Goal: Find contact information: Find contact information

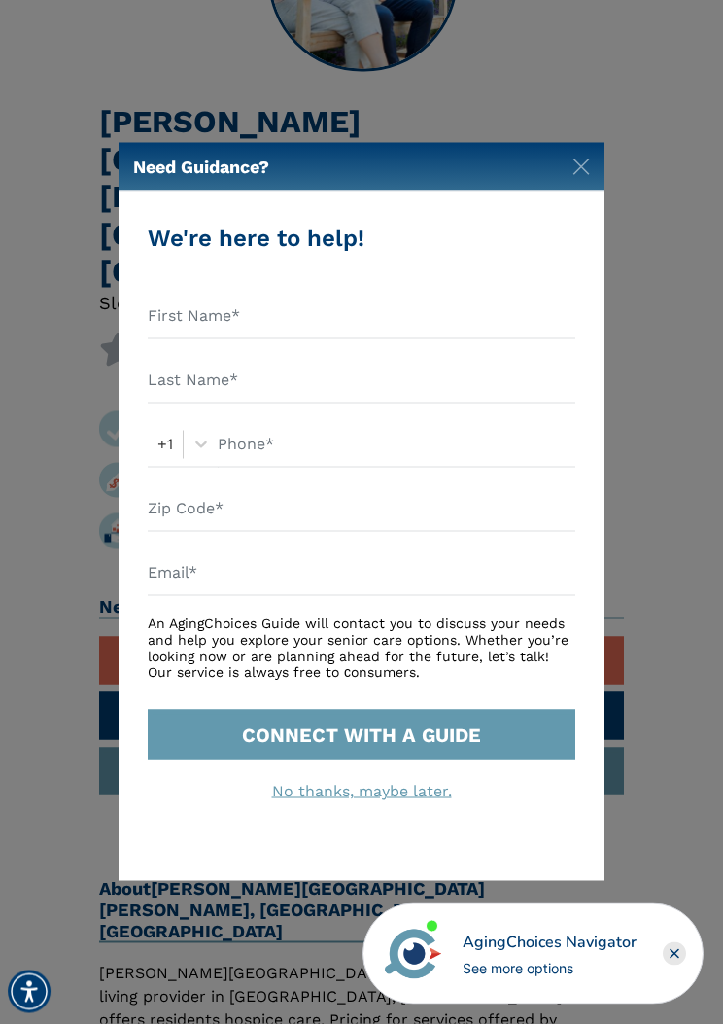
scroll to position [360, 0]
click at [581, 176] on img "Close" at bounding box center [582, 167] width 18 height 18
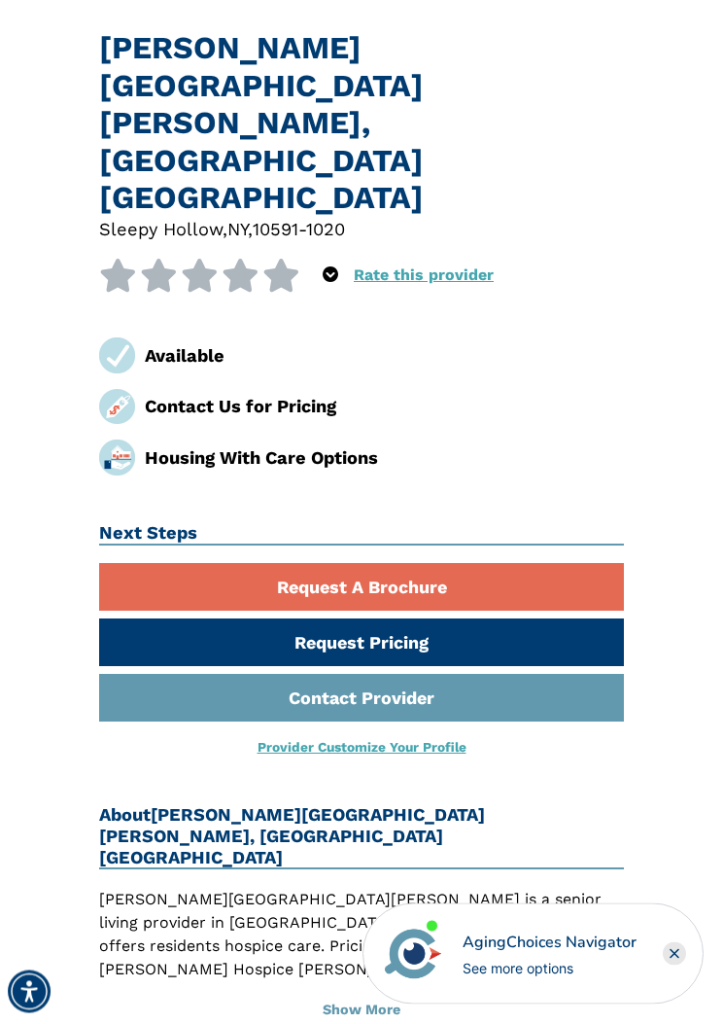
scroll to position [433, 0]
click at [192, 393] on div "Contact Us for Pricing" at bounding box center [384, 406] width 479 height 26
click at [121, 618] on link "Request Pricing" at bounding box center [361, 642] width 525 height 48
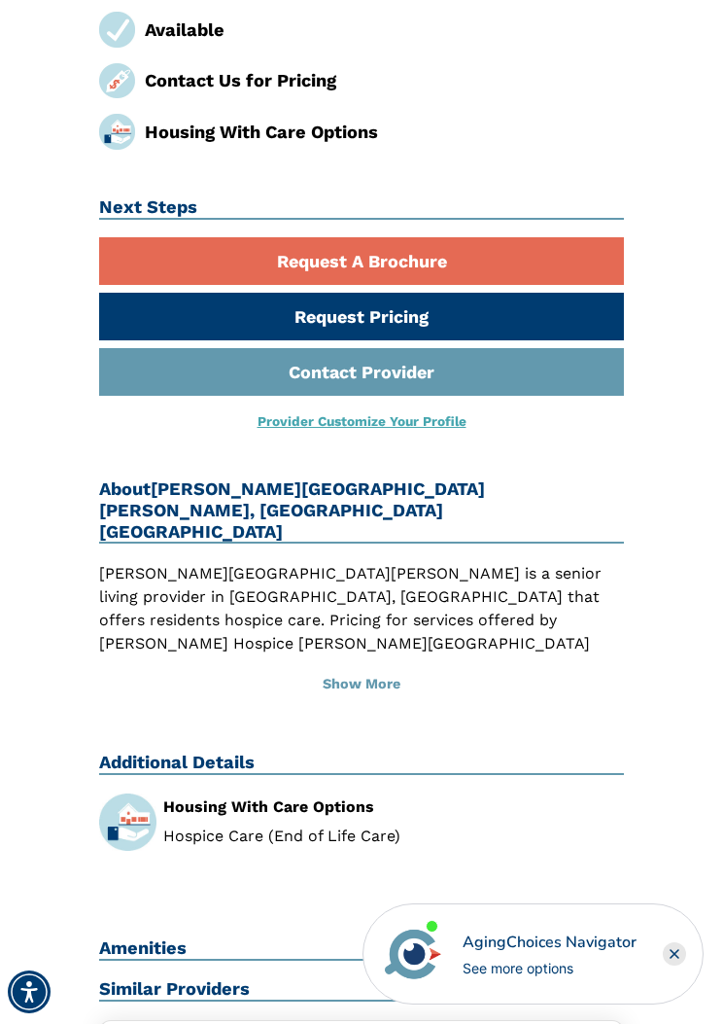
scroll to position [828, 0]
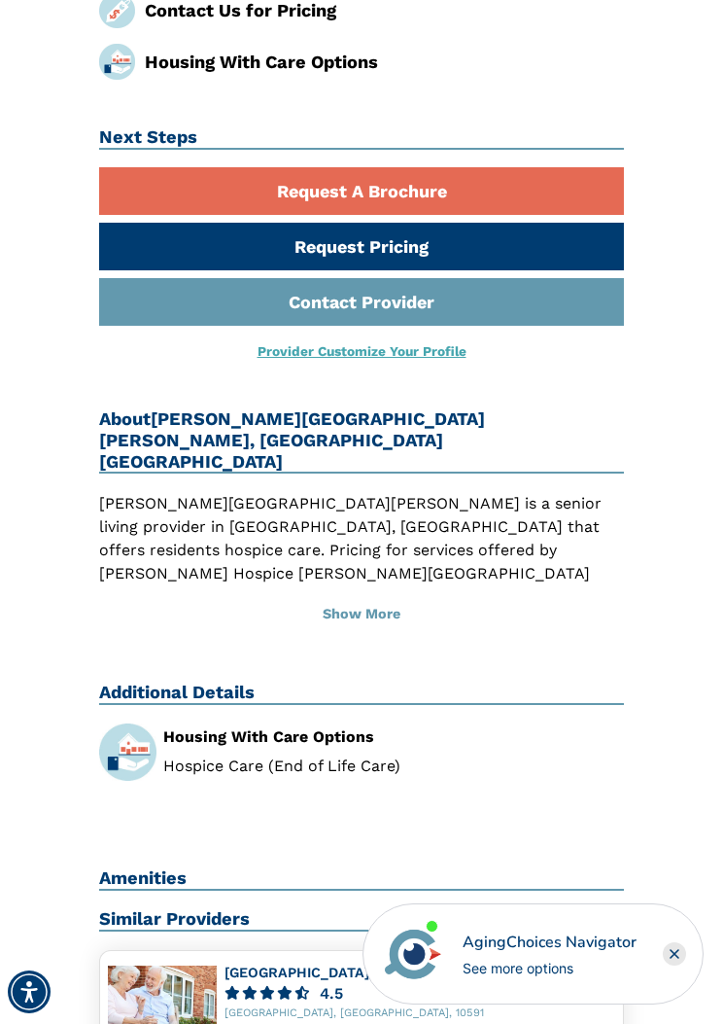
click at [366, 593] on button "Show More" at bounding box center [361, 614] width 525 height 43
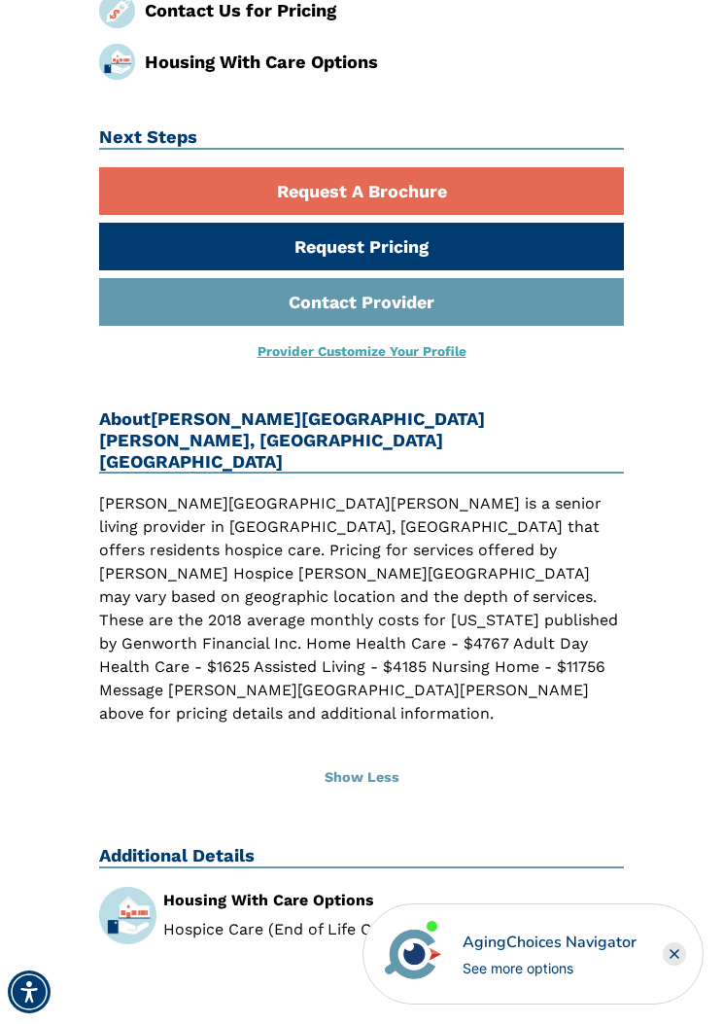
click at [284, 922] on li "Hospice Care (End of Life Care)" at bounding box center [393, 930] width 461 height 16
click at [197, 893] on div "Housing With Care Options" at bounding box center [393, 901] width 461 height 16
click at [202, 922] on li "Hospice Care (End of Life Care)" at bounding box center [393, 930] width 461 height 16
click at [125, 887] on img at bounding box center [127, 915] width 57 height 57
click at [111, 887] on img at bounding box center [127, 915] width 57 height 57
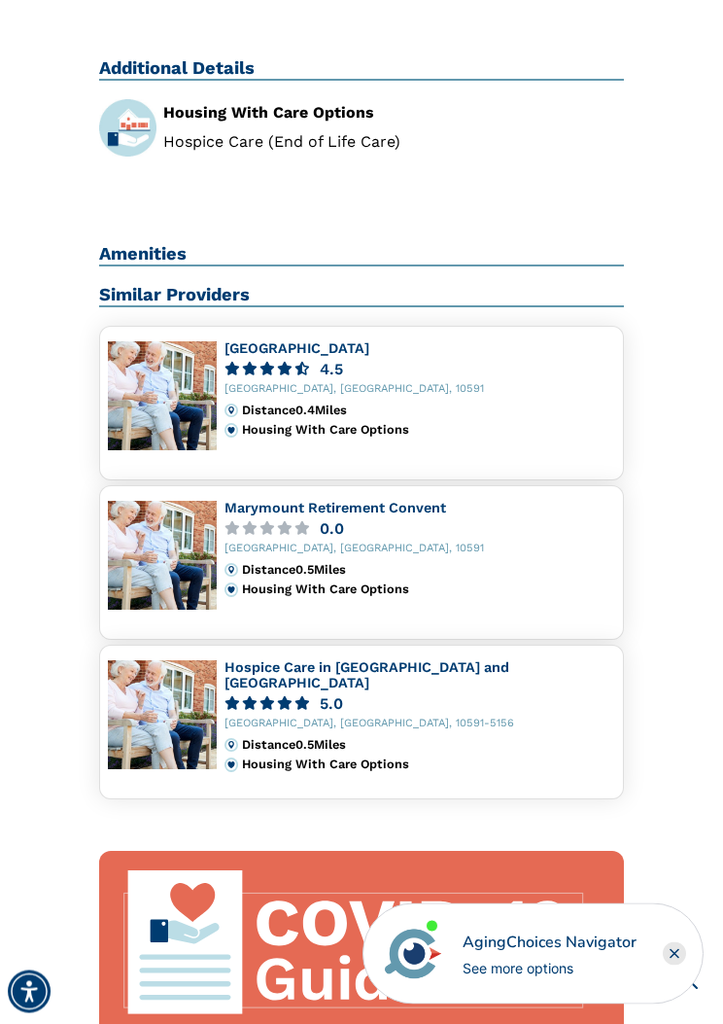
scroll to position [1656, 0]
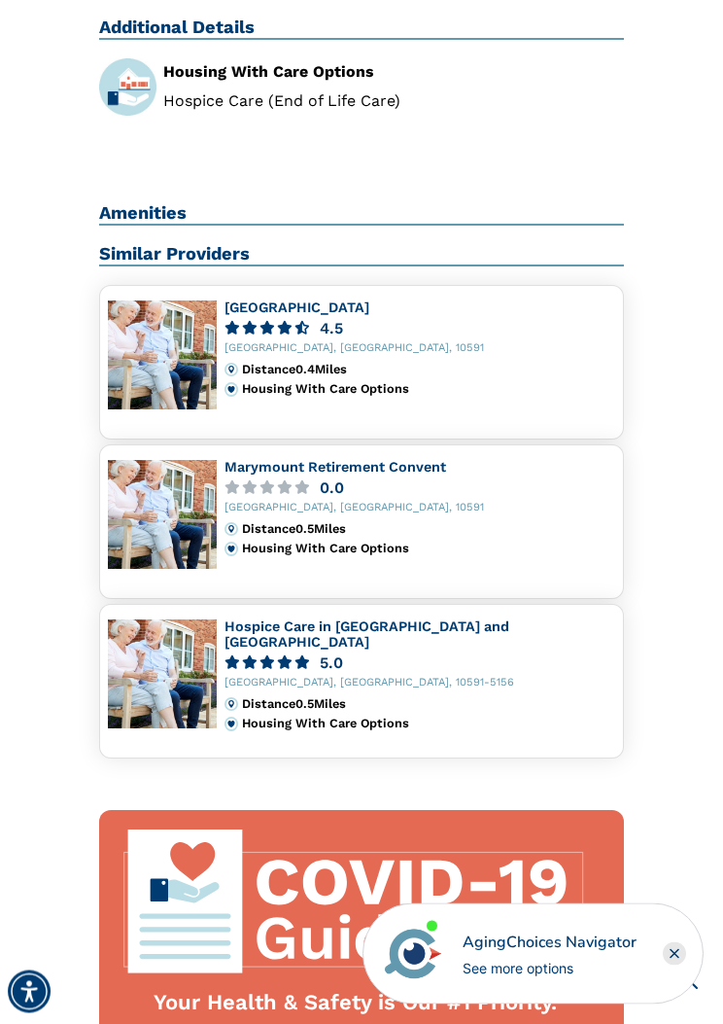
click at [288, 678] on div "Tarrytown, NY, 10591-5156" at bounding box center [420, 684] width 391 height 13
click at [149, 620] on img at bounding box center [162, 674] width 109 height 109
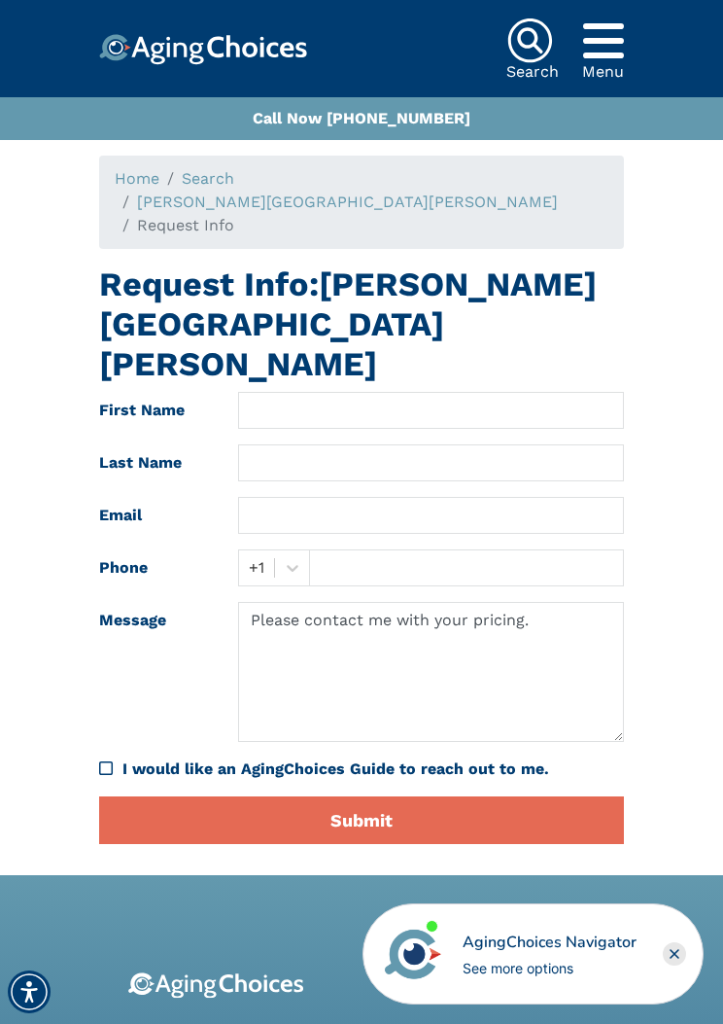
click at [639, 601] on div "Home Search [PERSON_NAME] Hospice [PERSON_NAME][GEOGRAPHIC_DATA] Request Info R…" at bounding box center [362, 508] width 694 height 704
